Goal: Task Accomplishment & Management: Use online tool/utility

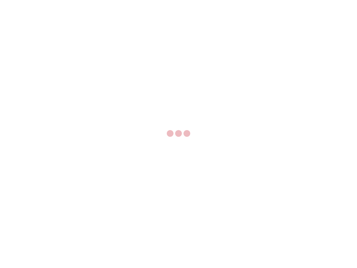
select select "US"
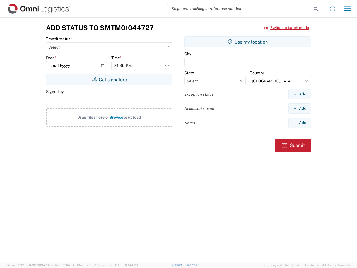
click at [240, 9] on input "search" at bounding box center [239, 8] width 145 height 11
click at [316, 9] on icon at bounding box center [316, 9] width 8 height 8
click at [333, 9] on icon at bounding box center [332, 8] width 9 height 9
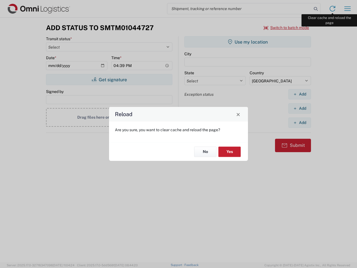
click at [348, 9] on div "Reload Are you sure, you want to clear cache and reload the page? No Yes" at bounding box center [178, 134] width 357 height 268
click at [287, 28] on div "Reload Are you sure, you want to clear cache and reload the page? No Yes" at bounding box center [178, 134] width 357 height 268
click at [109, 80] on div "Reload Are you sure, you want to clear cache and reload the page? No Yes" at bounding box center [178, 134] width 357 height 268
click at [248, 42] on div "Reload Are you sure, you want to clear cache and reload the page? No Yes" at bounding box center [178, 134] width 357 height 268
click at [300, 94] on div "Reload Are you sure, you want to clear cache and reload the page? No Yes" at bounding box center [178, 134] width 357 height 268
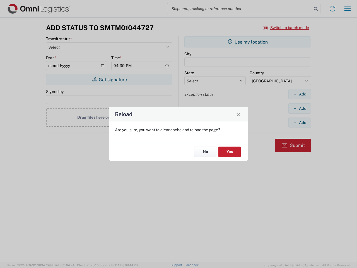
click at [300, 108] on div "Reload Are you sure, you want to clear cache and reload the page? No Yes" at bounding box center [178, 134] width 357 height 268
click at [300, 123] on div "Reload Are you sure, you want to clear cache and reload the page? No Yes" at bounding box center [178, 134] width 357 height 268
